Goal: Check status: Check status

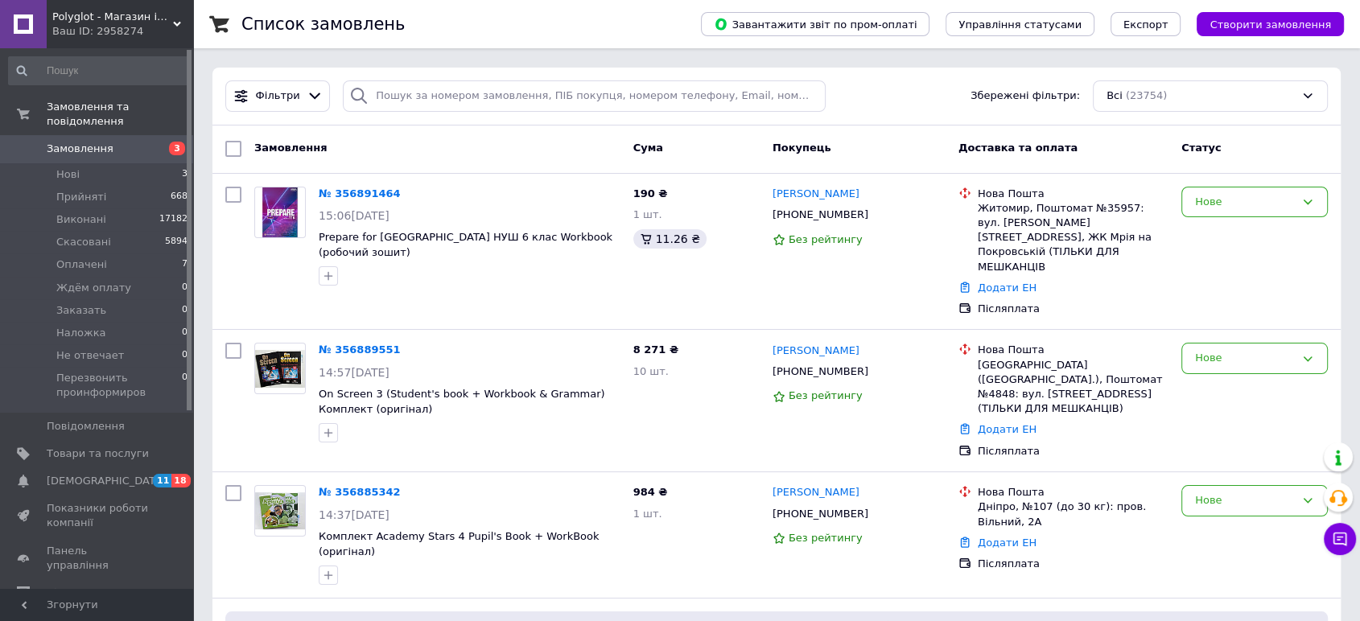
click at [145, 142] on span "Замовлення" at bounding box center [98, 149] width 102 height 14
click at [484, 27] on div "Список замовлень" at bounding box center [454, 24] width 427 height 48
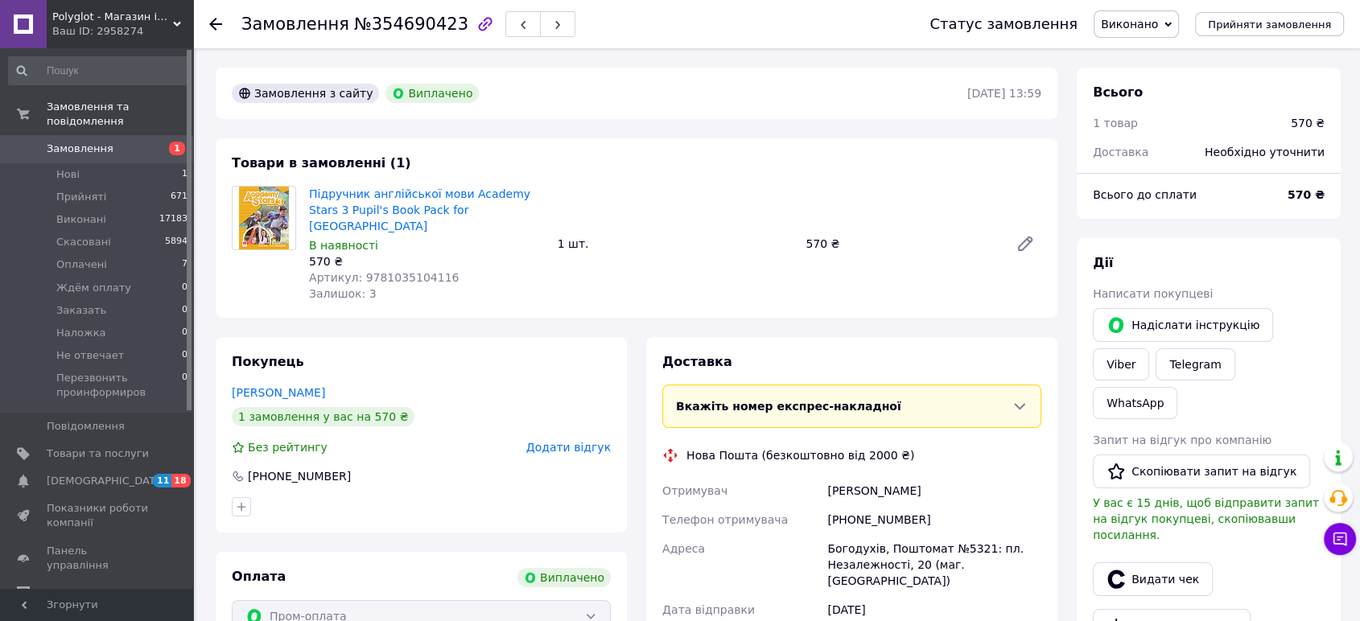
click at [412, 27] on span "№354690423" at bounding box center [411, 23] width 114 height 19
copy span "354690423"
click at [125, 142] on span "Замовлення" at bounding box center [98, 149] width 102 height 14
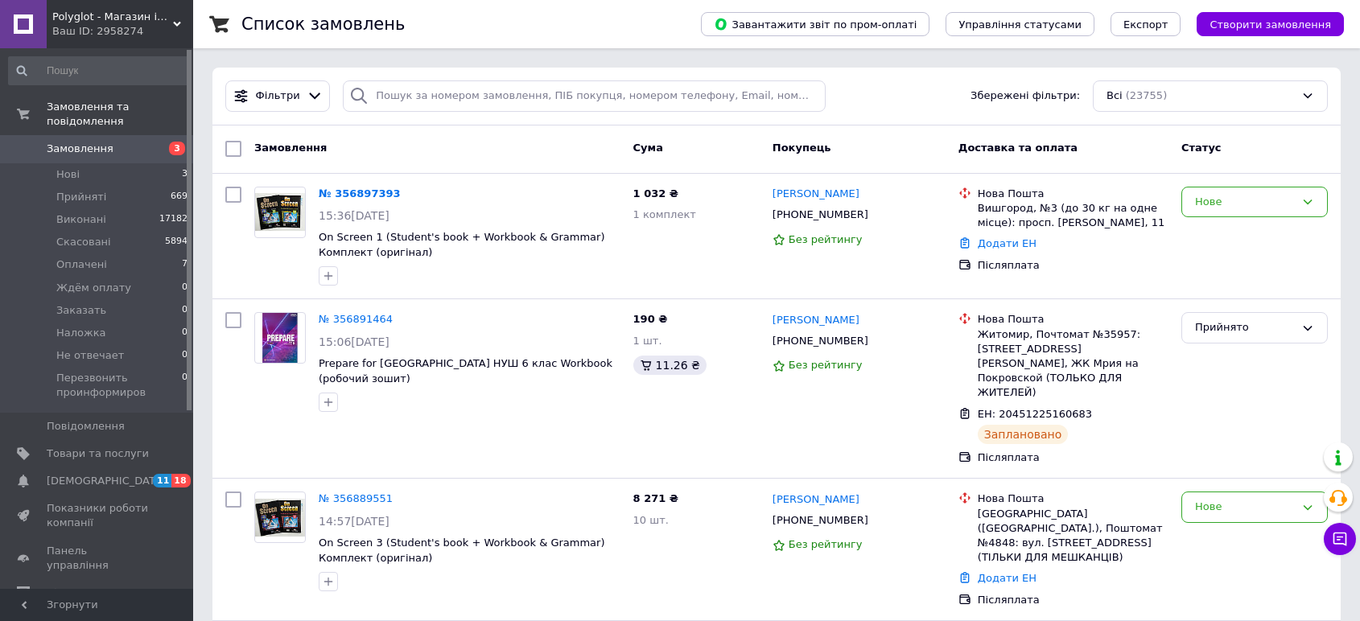
click at [462, 35] on div "Список замовлень" at bounding box center [454, 24] width 427 height 48
